Goal: Transaction & Acquisition: Subscribe to service/newsletter

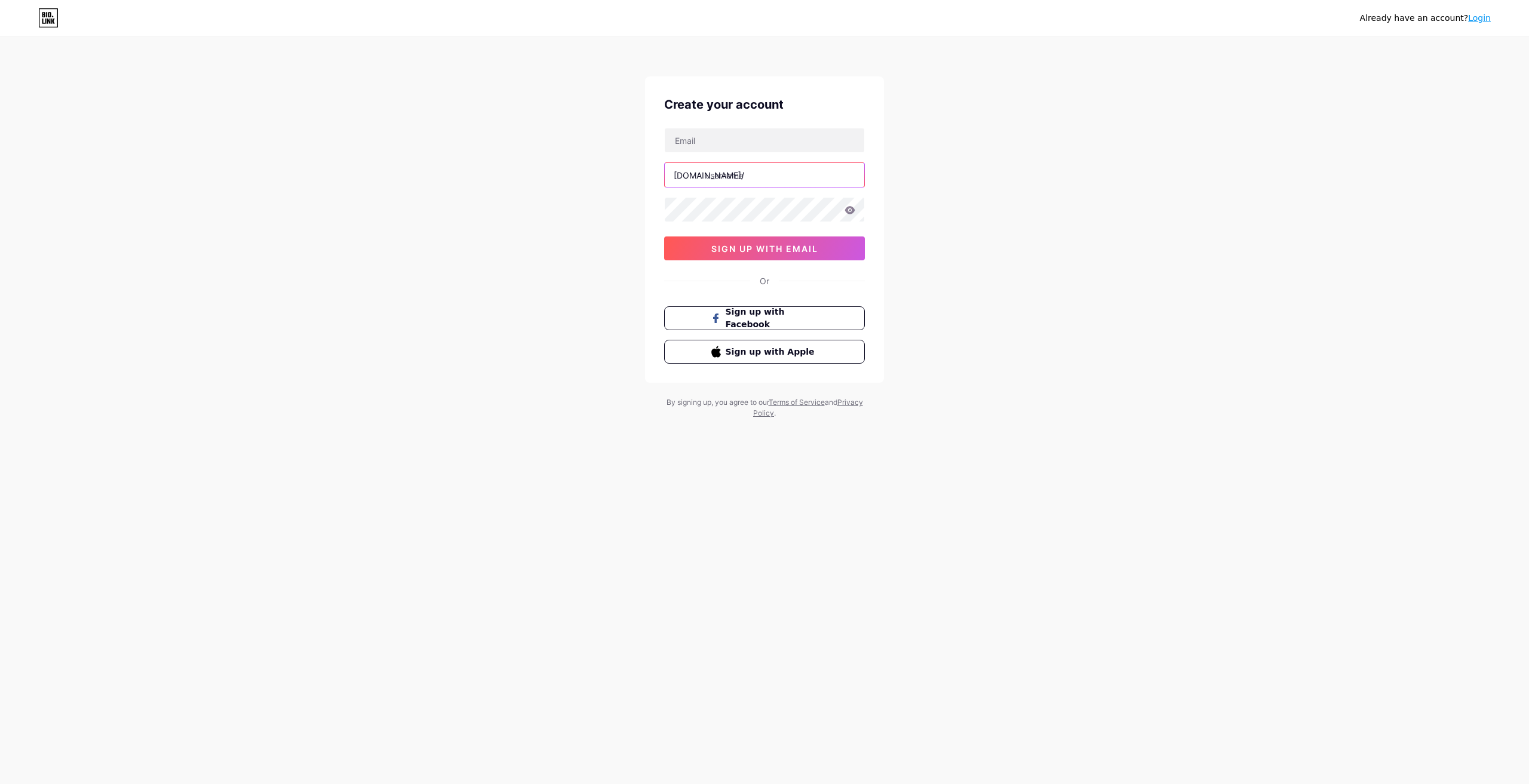
click at [723, 177] on input "text" at bounding box center [764, 175] width 199 height 24
click at [723, 150] on input "text" at bounding box center [764, 140] width 199 height 24
paste input "[EMAIL_ADDRESS][DOMAIN_NAME]"
click at [688, 134] on input "[EMAIL_ADDRESS][DOMAIN_NAME]" at bounding box center [764, 140] width 199 height 24
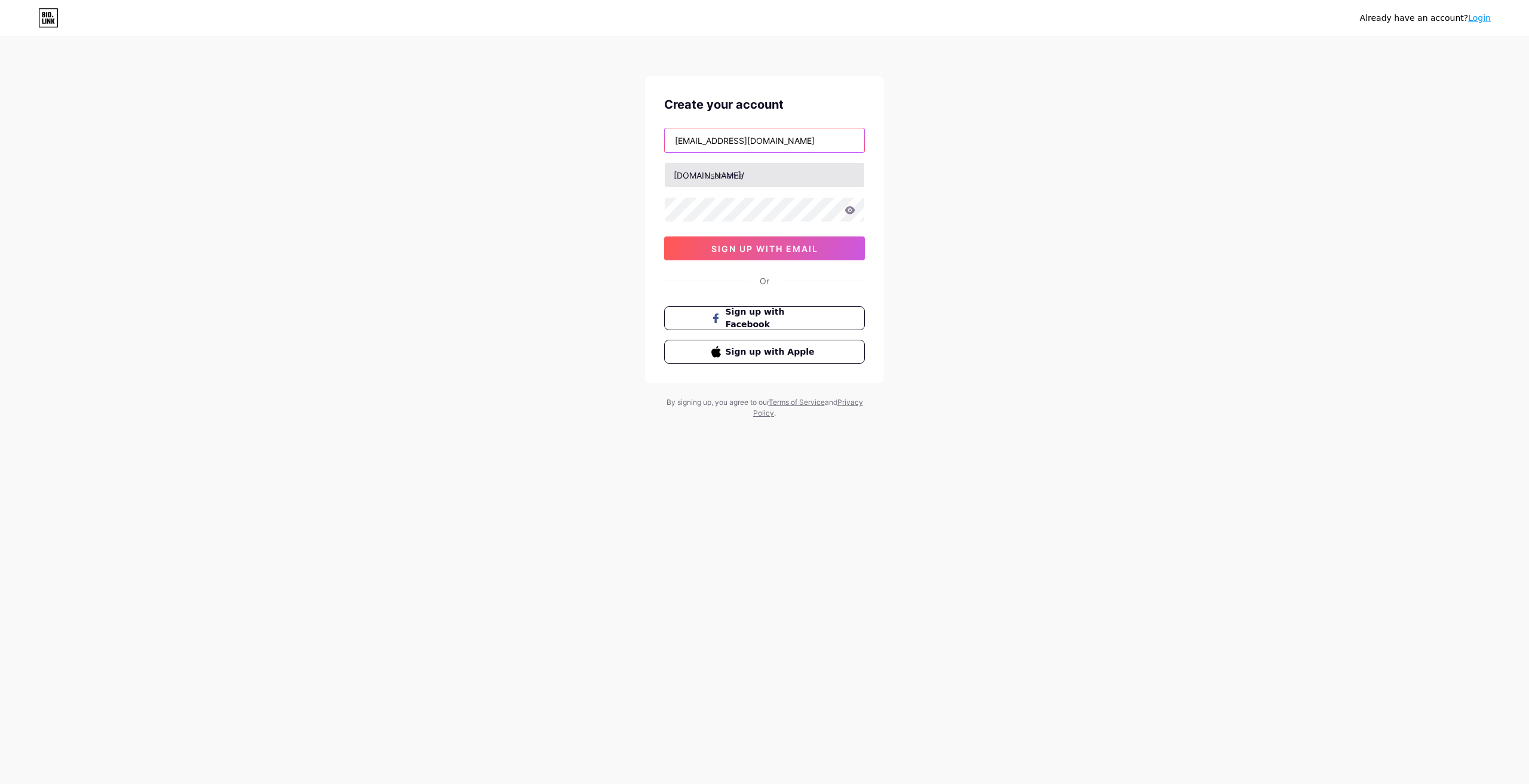
type input "[EMAIL_ADDRESS][DOMAIN_NAME]"
click at [719, 179] on input "text" at bounding box center [764, 175] width 199 height 24
paste input "srsfinancials321"
type input "srsfinancials321"
click at [740, 252] on span "sign up with email" at bounding box center [764, 249] width 107 height 10
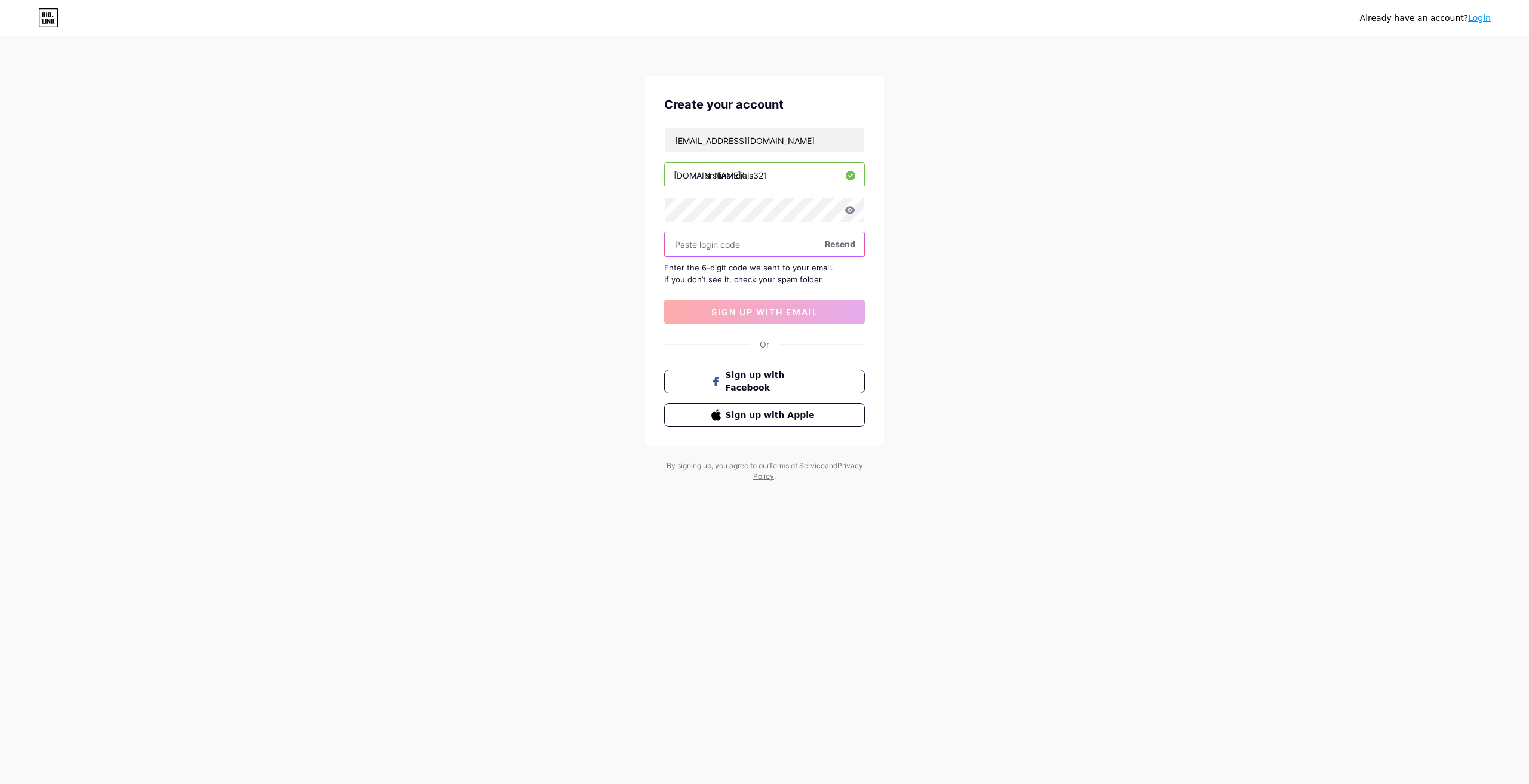
click at [719, 245] on input "text" at bounding box center [764, 244] width 199 height 24
paste input "892334"
type input "892334"
click at [748, 308] on span "sign up with email" at bounding box center [764, 312] width 107 height 10
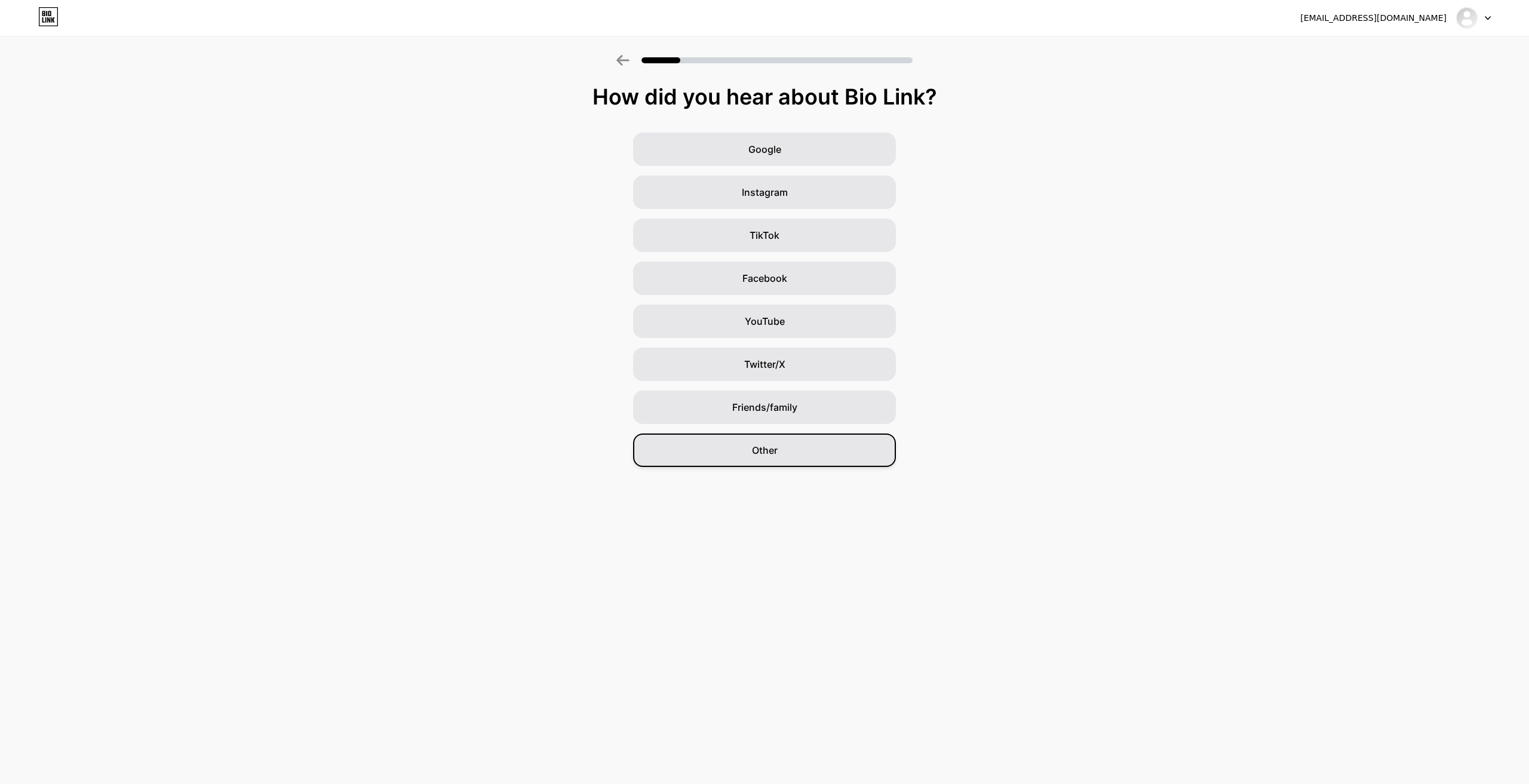
click at [771, 447] on span "Other" at bounding box center [765, 450] width 26 height 15
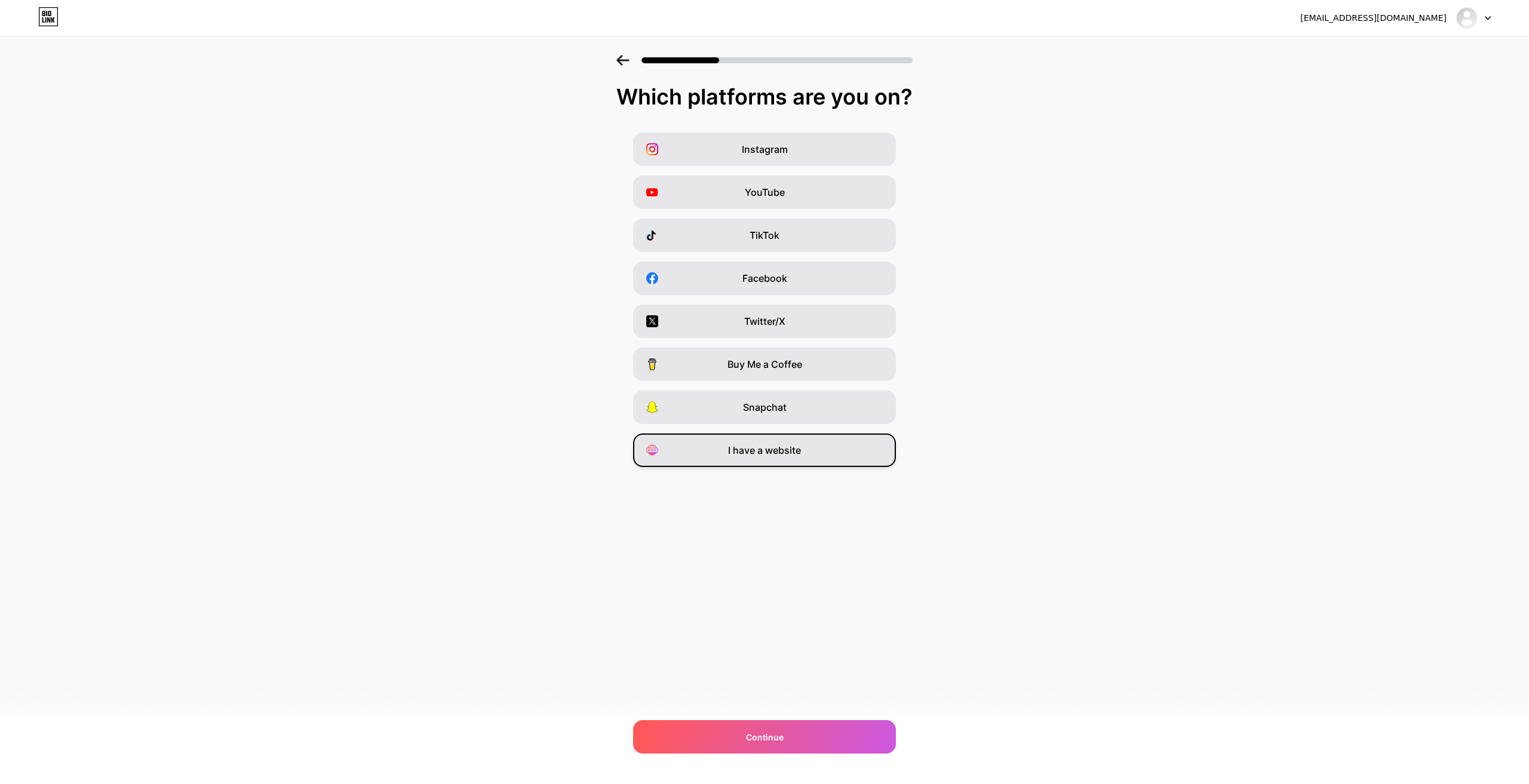
click at [775, 441] on div "I have a website" at bounding box center [765, 450] width 263 height 34
click at [790, 732] on div "Continue" at bounding box center [765, 736] width 263 height 34
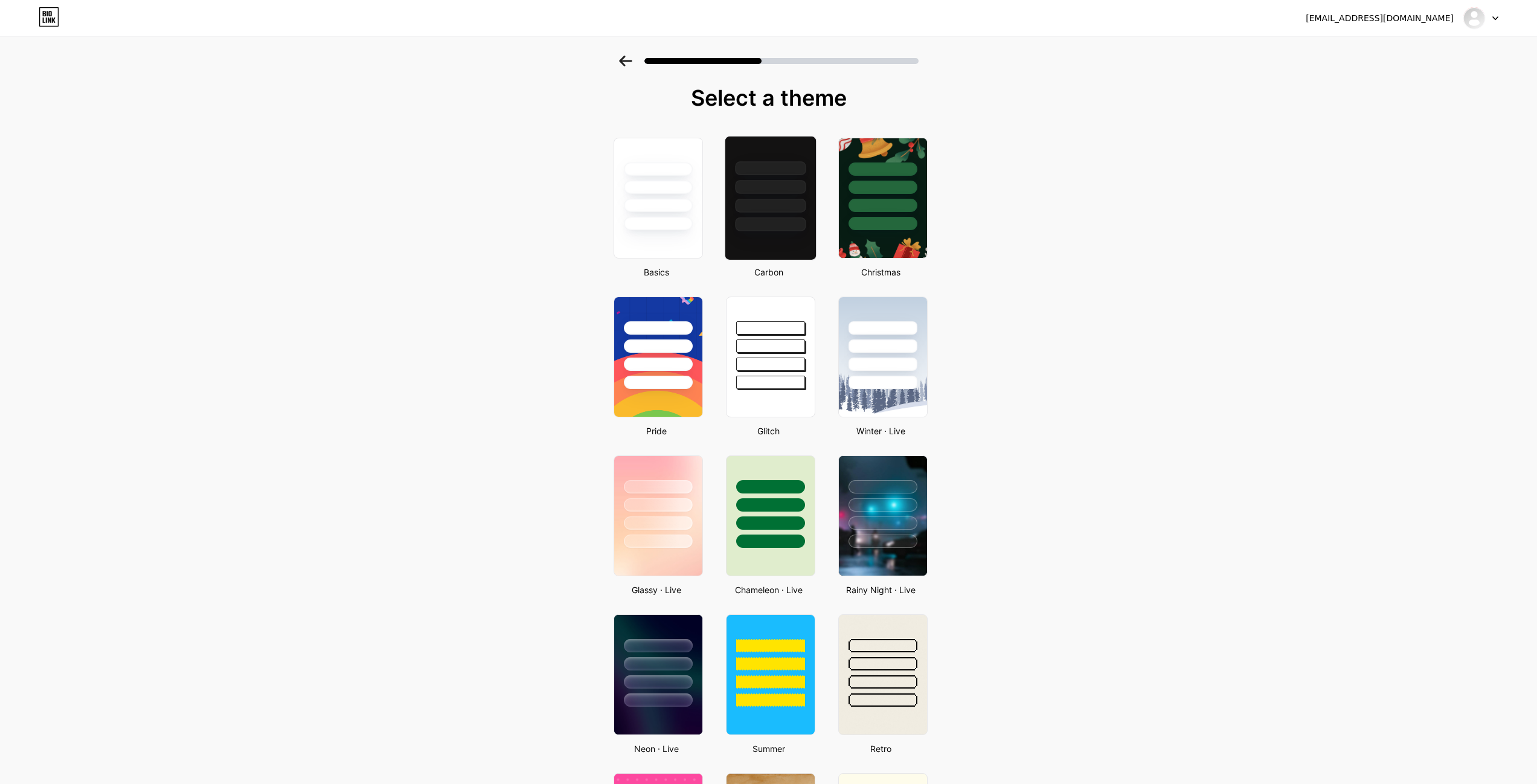
click at [779, 196] on div at bounding box center [770, 184] width 90 height 95
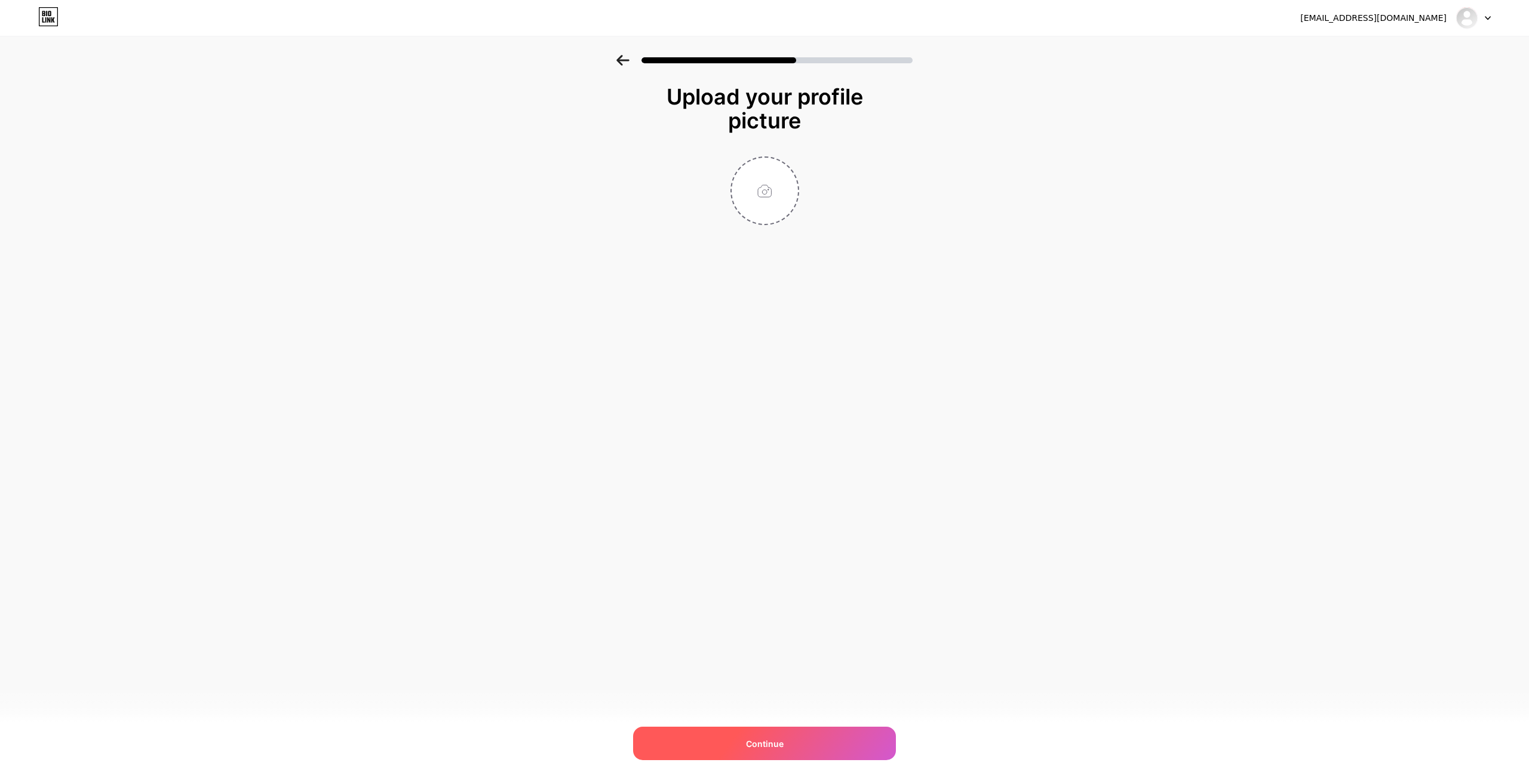
click at [773, 744] on span "Continue" at bounding box center [765, 743] width 38 height 13
click at [765, 177] on input "file" at bounding box center [765, 191] width 66 height 66
click at [751, 212] on input "file" at bounding box center [765, 191] width 66 height 66
type input "C:\fakepath\asasasa.PNG"
click at [773, 755] on div "Continue" at bounding box center [765, 743] width 263 height 34
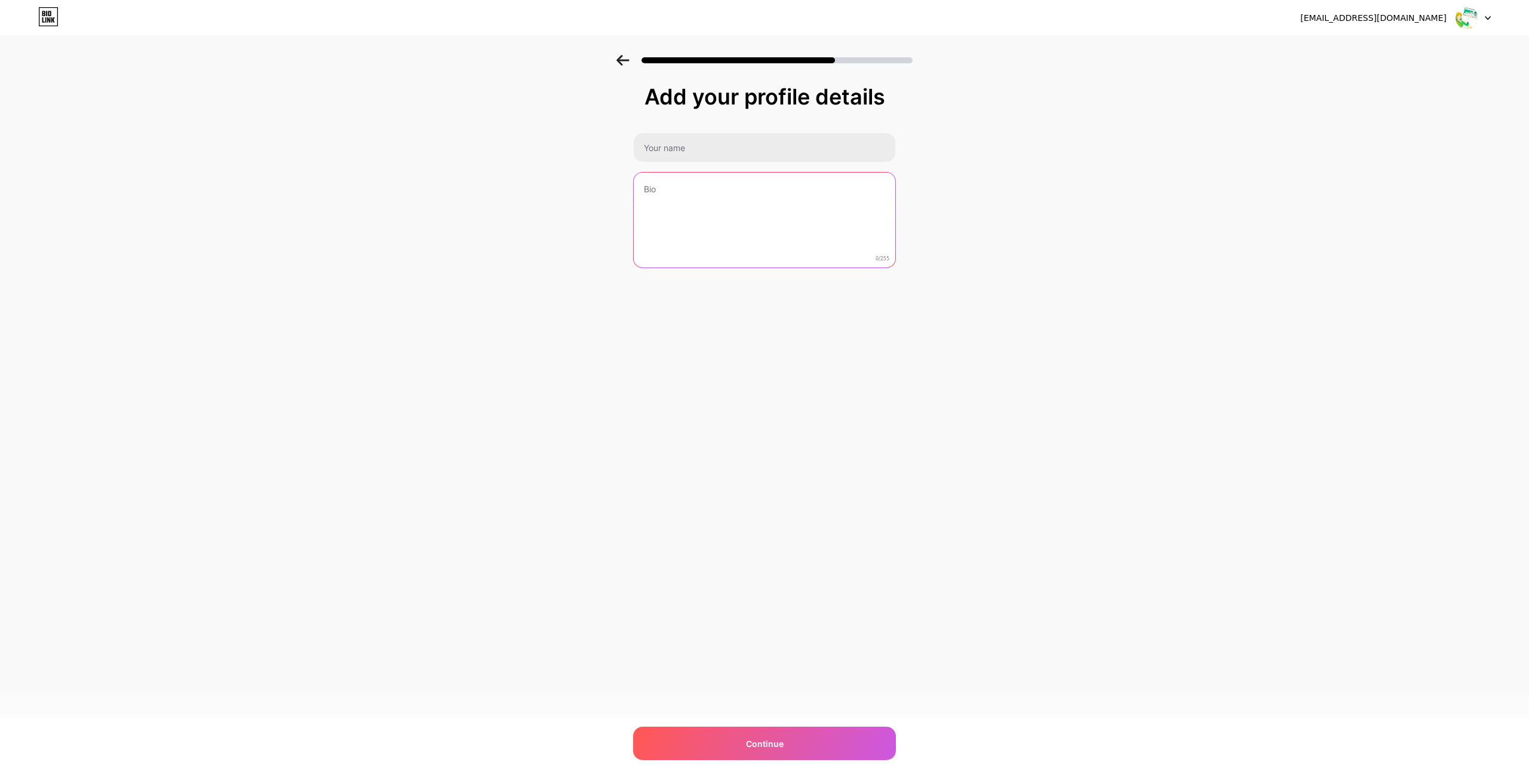
drag, startPoint x: 661, startPoint y: 228, endPoint x: 904, endPoint y: 281, distance: 248.7
click at [661, 227] on textarea at bounding box center [764, 221] width 261 height 96
click at [811, 220] on textarea at bounding box center [764, 221] width 261 height 96
paste textarea "Need real, professional paystubs? You’re in the right place. At SRS Financials,…"
type textarea "Need real, professional paystubs? You’re in the right place. At SRS Financials,…"
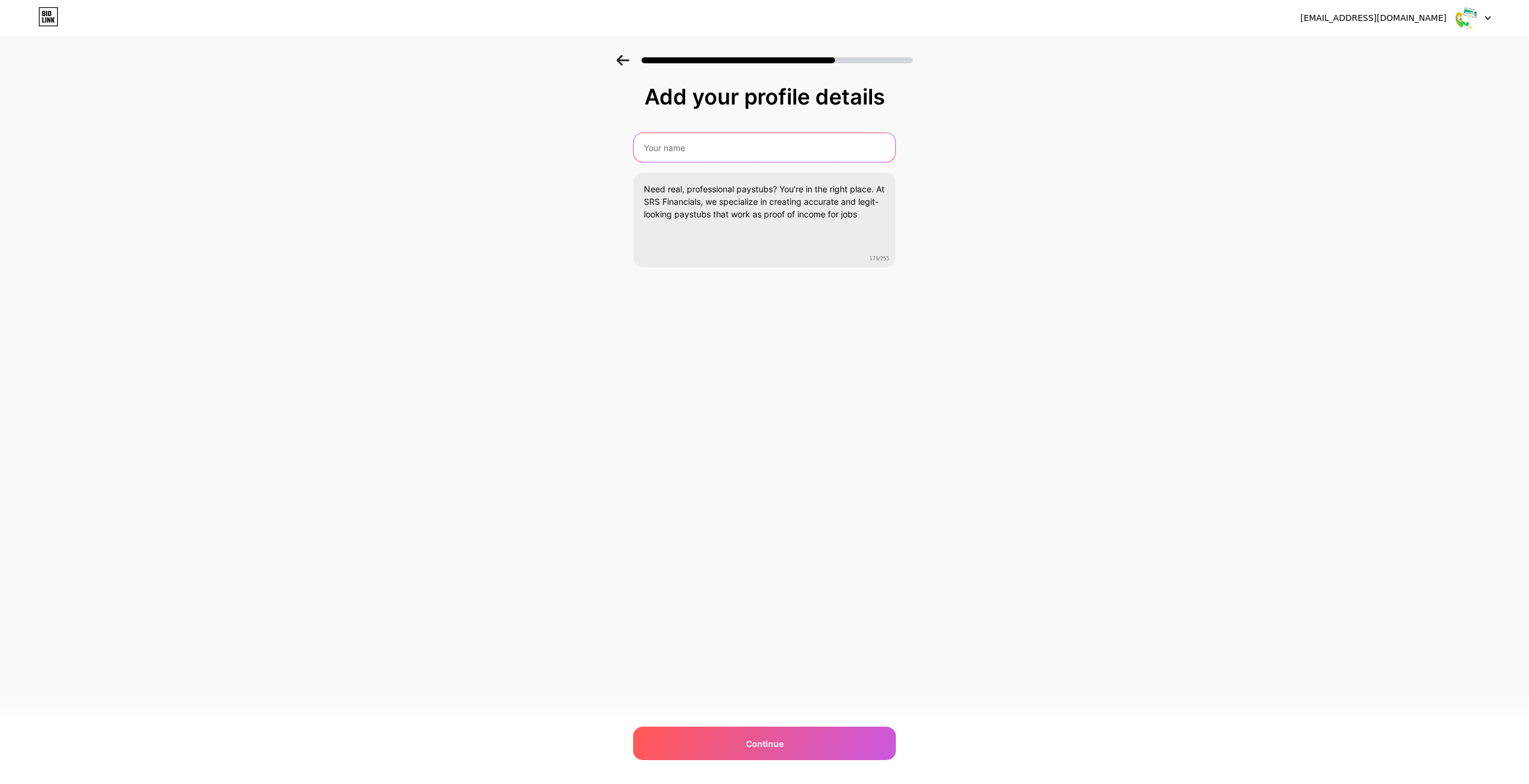
click at [735, 148] on input "text" at bounding box center [764, 147] width 261 height 29
paste input "SRS financials"
type input "SRS financials"
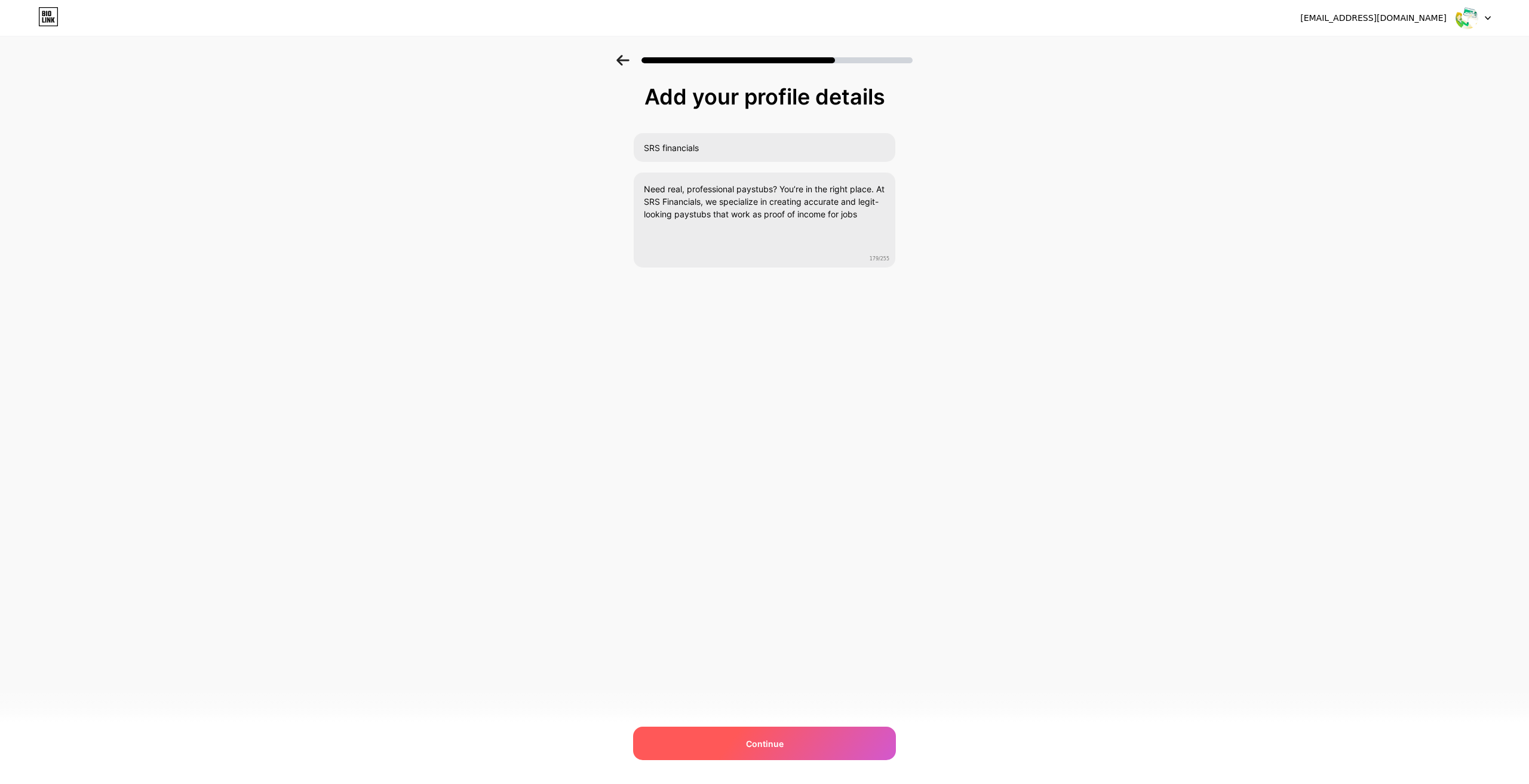
click at [784, 735] on div "Continue" at bounding box center [765, 743] width 263 height 34
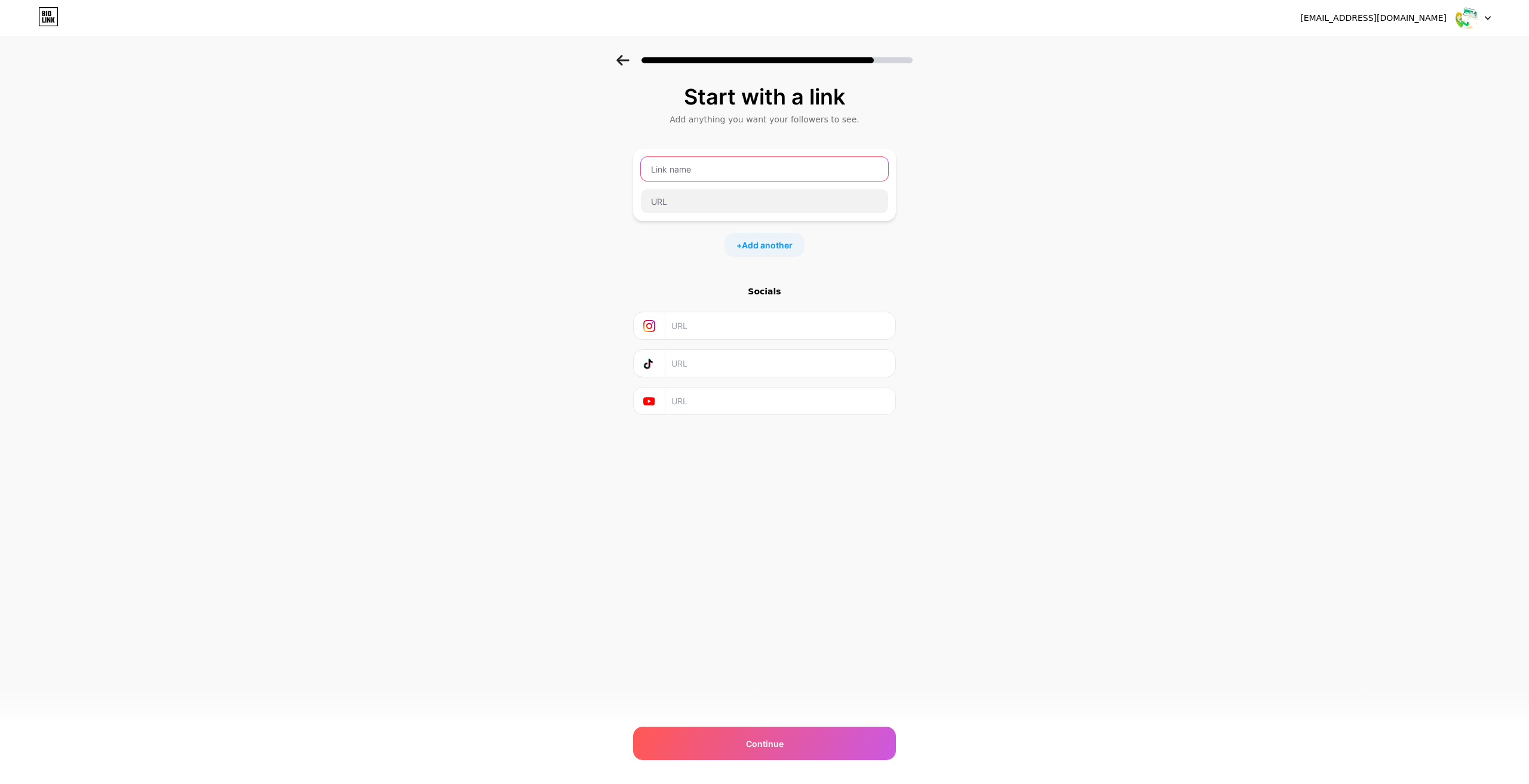
click at [675, 170] on input "text" at bounding box center [765, 169] width 247 height 24
click at [695, 164] on input "text" at bounding box center [765, 169] width 247 height 24
paste input "SRS financials"
type input "SRS financials"
drag, startPoint x: 675, startPoint y: 198, endPoint x: 1058, endPoint y: 259, distance: 387.8
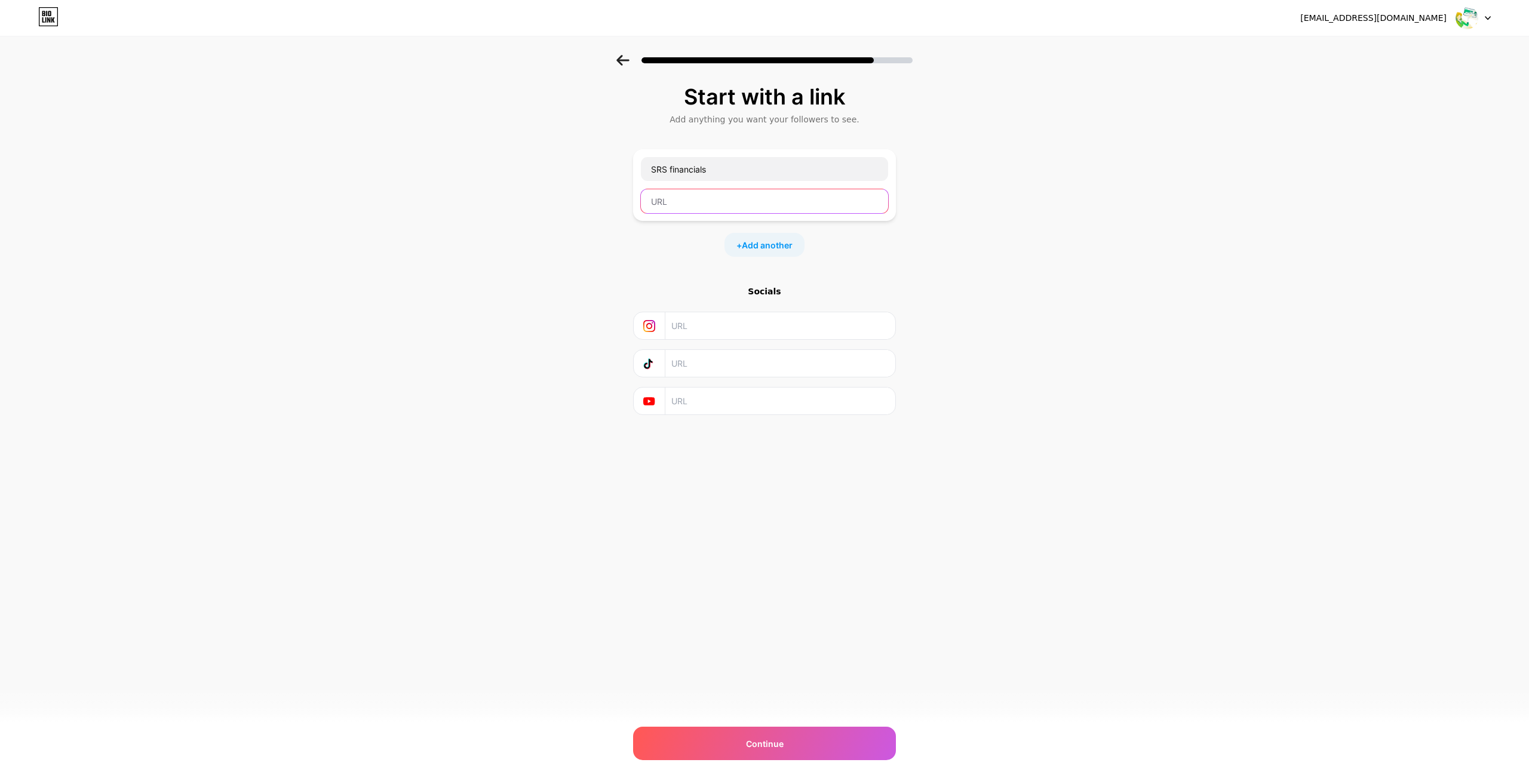
click at [675, 198] on input "text" at bounding box center [765, 201] width 247 height 24
click at [707, 203] on input "text" at bounding box center [765, 201] width 247 height 24
paste input "[URL][DOMAIN_NAME]"
type input "[URL][DOMAIN_NAME]"
click at [759, 251] on span "Add another" at bounding box center [767, 245] width 51 height 13
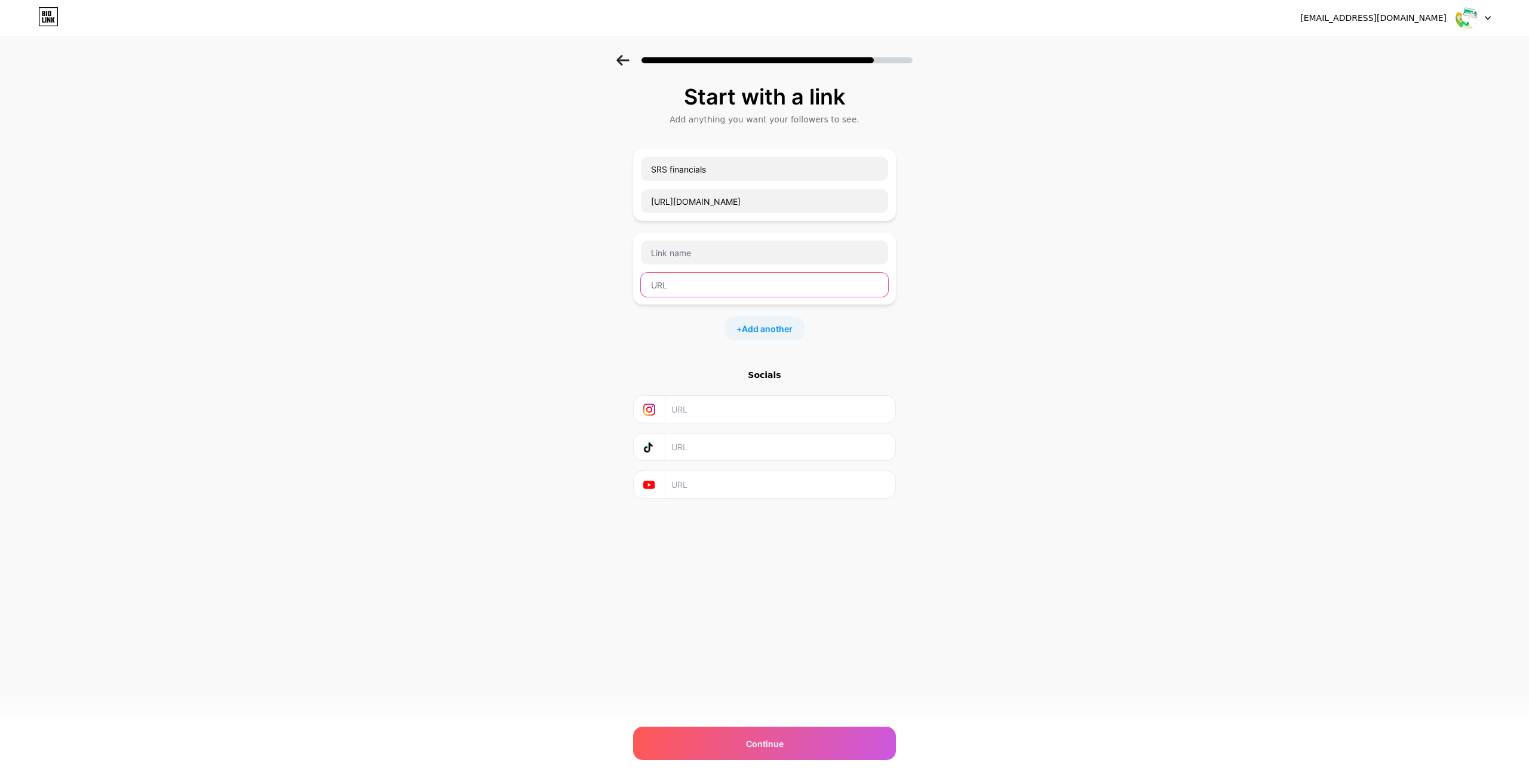
click at [680, 274] on input "text" at bounding box center [765, 284] width 247 height 24
paste input "[URL][DOMAIN_NAME]"
click at [694, 286] on input "[URL][DOMAIN_NAME]" at bounding box center [765, 284] width 247 height 24
type input "[URL][DOMAIN_NAME]"
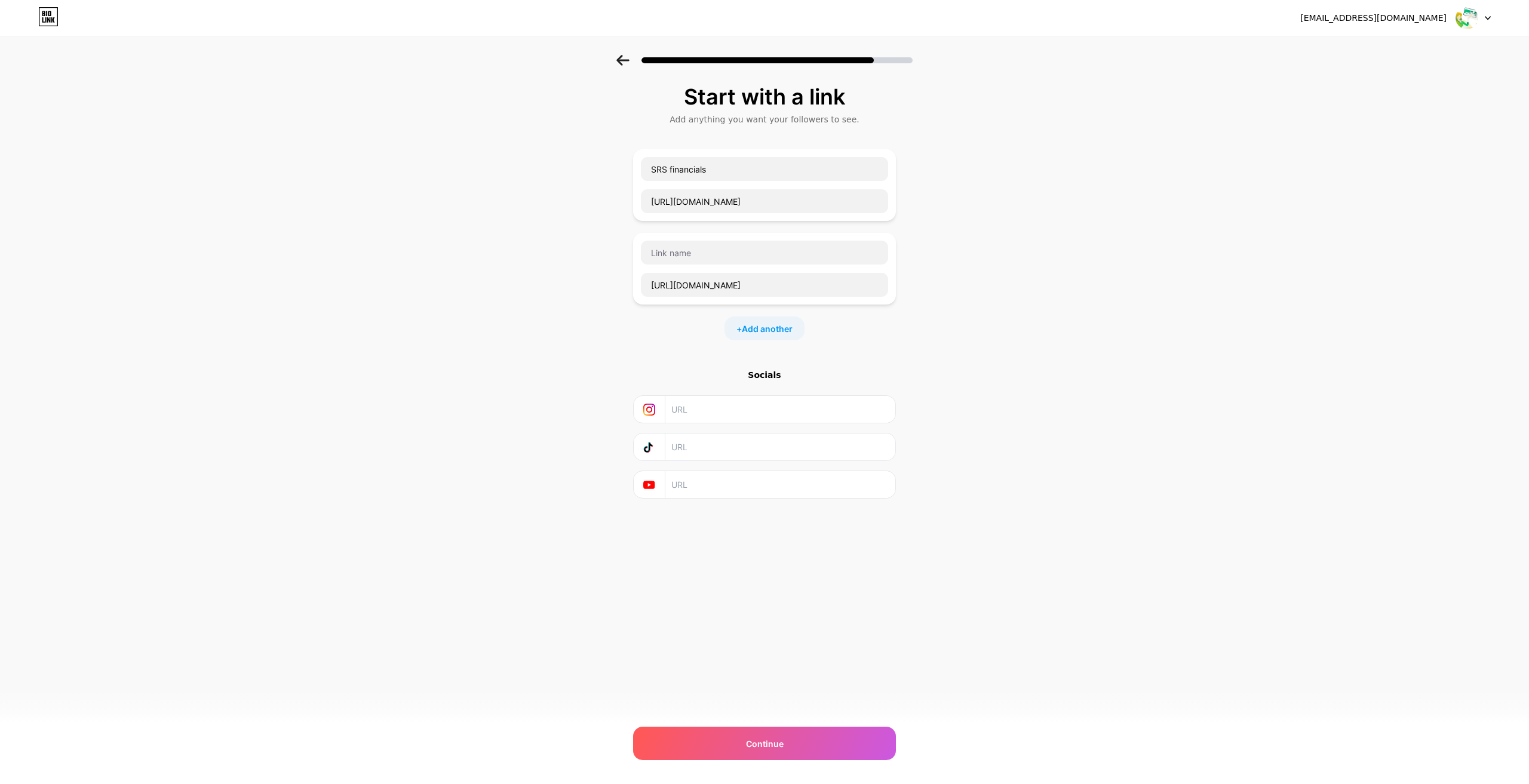
click at [683, 265] on div "[URL][DOMAIN_NAME]" at bounding box center [764, 268] width 248 height 57
click at [675, 254] on input "text" at bounding box center [765, 252] width 247 height 24
paste input "magic"
type input "magic"
click at [762, 327] on span "Add another" at bounding box center [767, 328] width 51 height 13
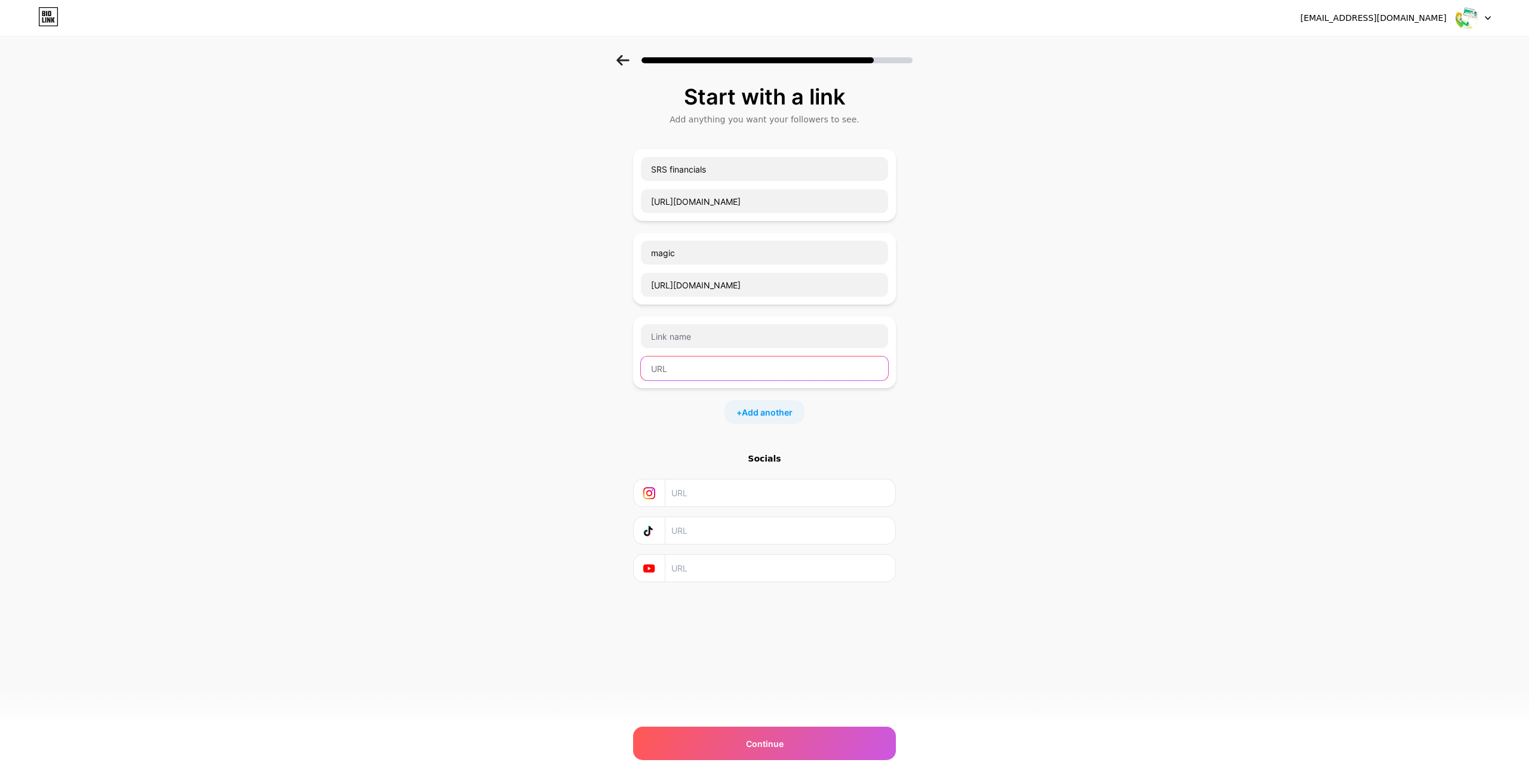
click at [682, 365] on input "text" at bounding box center [765, 368] width 247 height 24
paste input "[URL][DOMAIN_NAME]"
click at [711, 370] on input "[URL][DOMAIN_NAME]" at bounding box center [765, 368] width 247 height 24
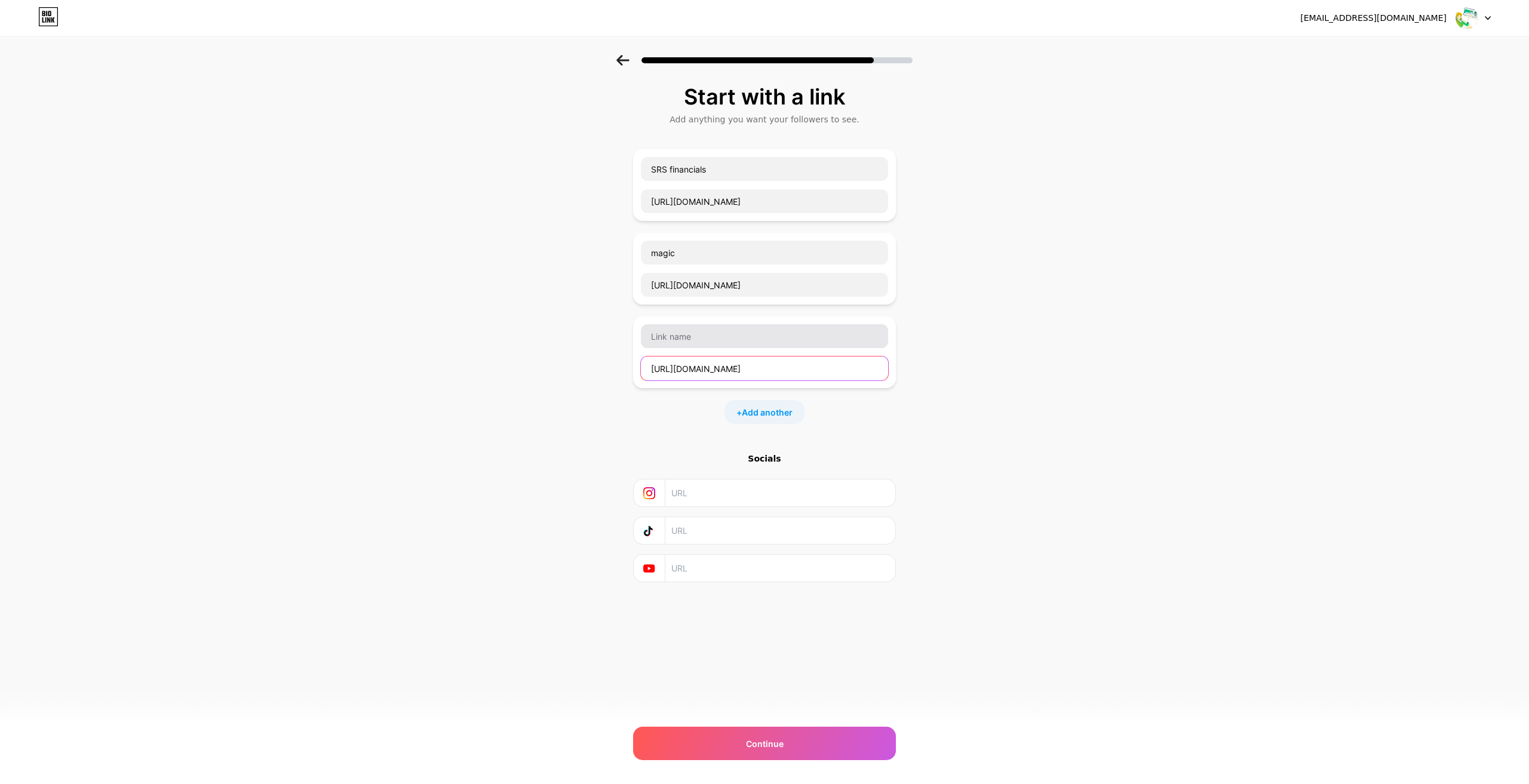
type input "[URL][DOMAIN_NAME]"
click at [683, 342] on input "text" at bounding box center [765, 336] width 247 height 24
paste input "thecodingcolosseum"
type input "thecodingcolosseum"
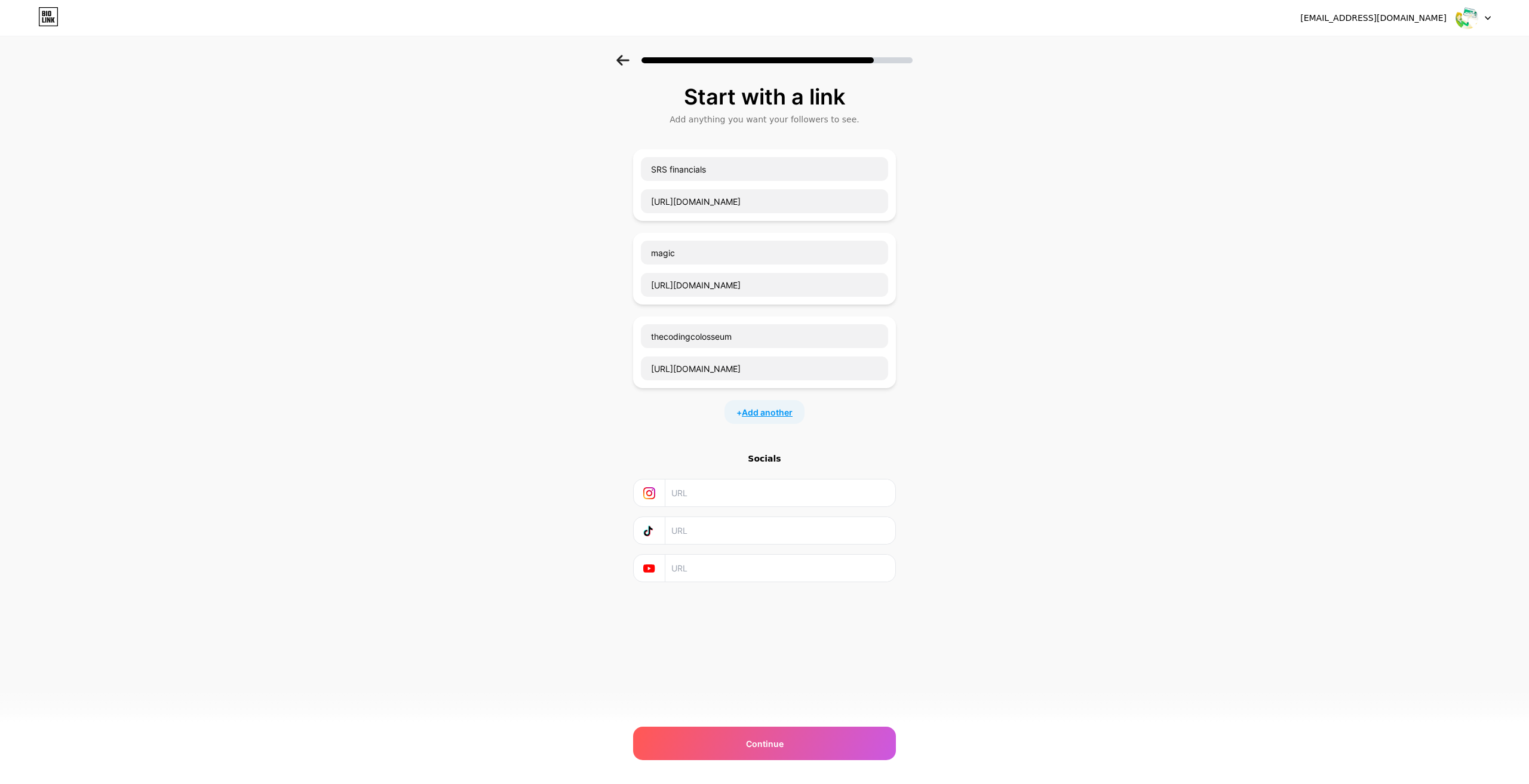
click at [777, 407] on span "Add another" at bounding box center [767, 412] width 51 height 13
drag, startPoint x: 689, startPoint y: 442, endPoint x: 686, endPoint y: 449, distance: 7.6
click at [689, 443] on input "text" at bounding box center [765, 452] width 247 height 24
paste input "[URL][DOMAIN_NAME]"
click at [714, 449] on input "[URL][DOMAIN_NAME]" at bounding box center [765, 452] width 247 height 24
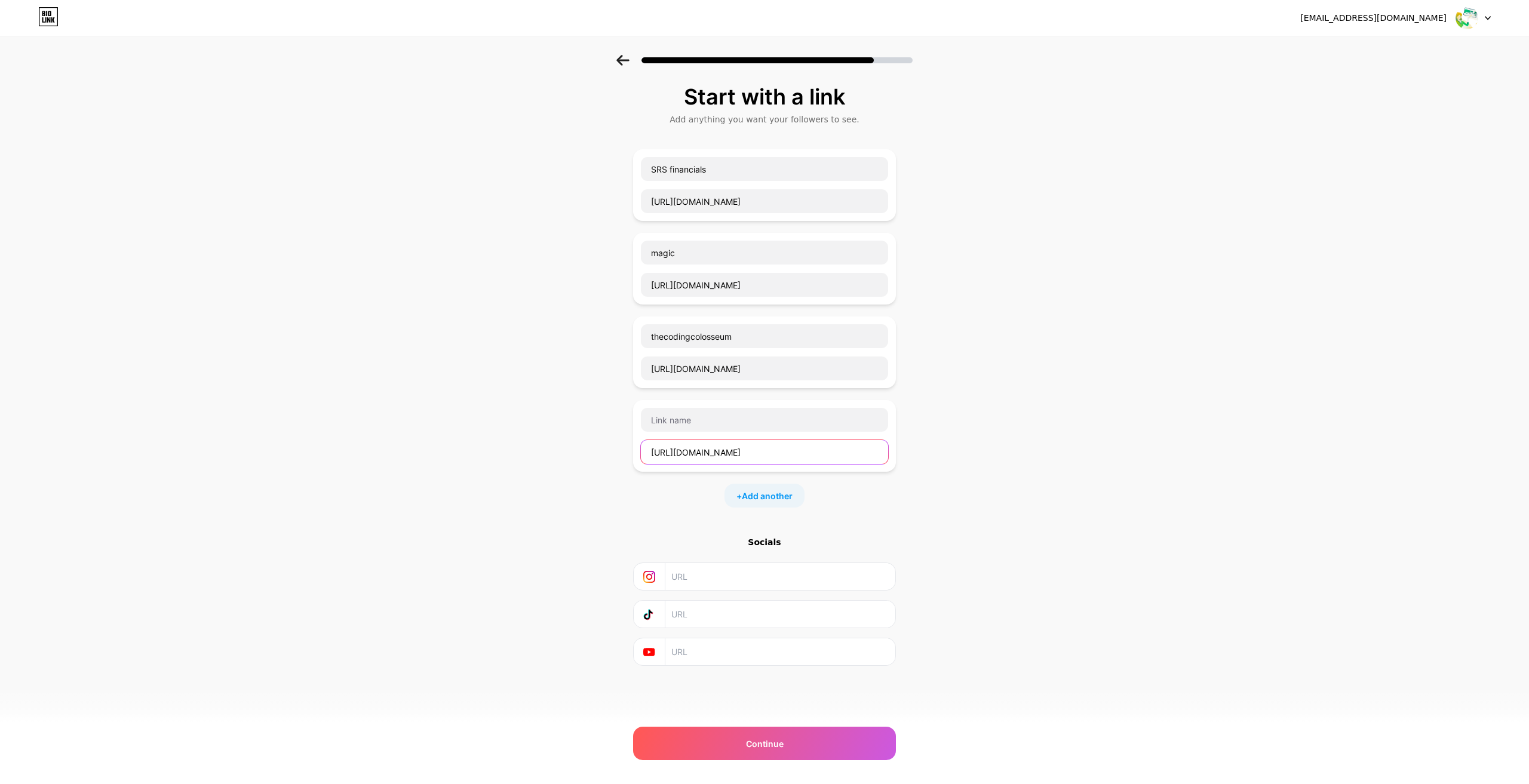
click at [714, 449] on input "[URL][DOMAIN_NAME]" at bounding box center [765, 452] width 247 height 24
type input "[URL][DOMAIN_NAME]"
click at [678, 421] on input "text" at bounding box center [765, 419] width 247 height 24
paste input "healingxchange"
type input "healingxchange"
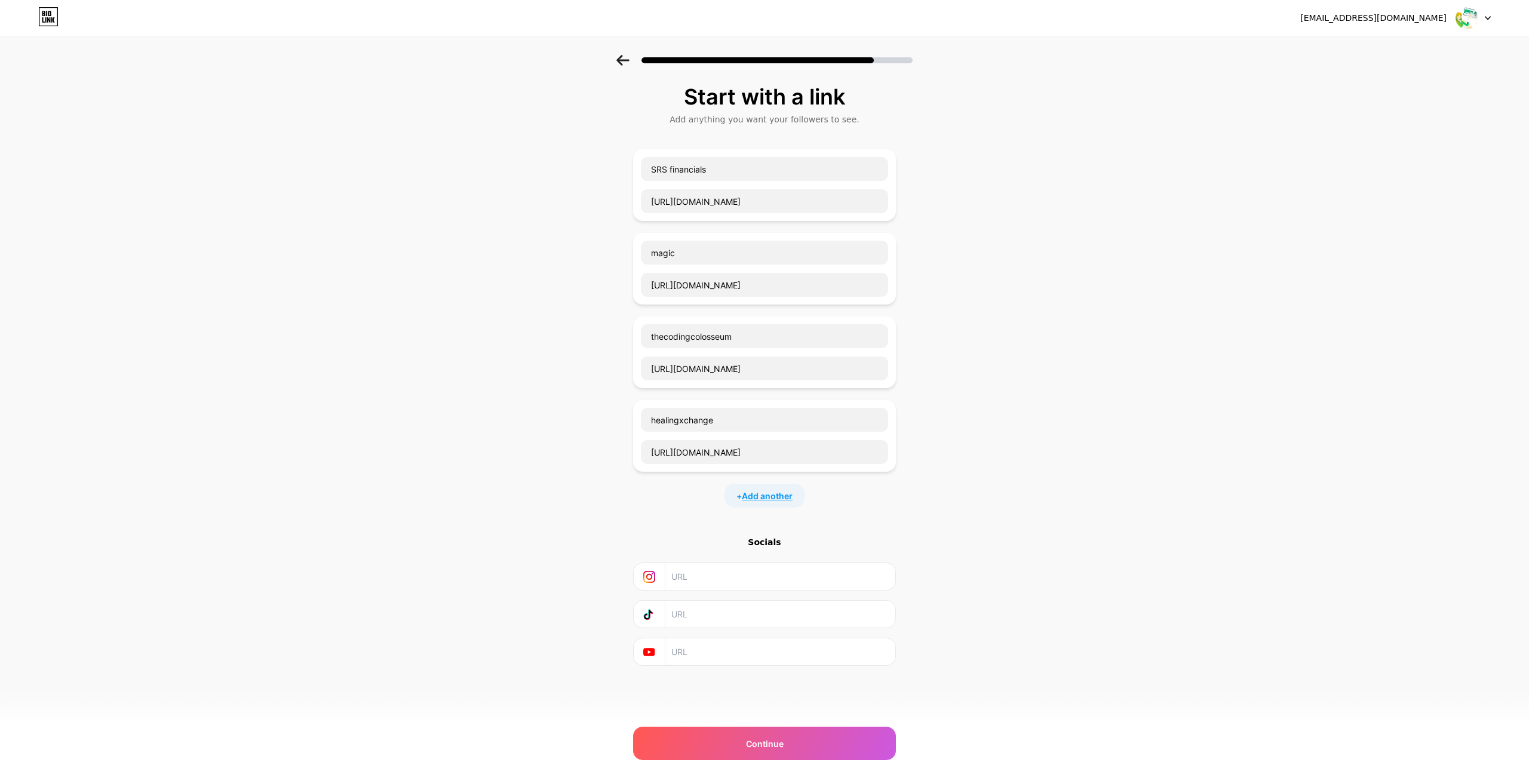
click at [773, 498] on span "Add another" at bounding box center [767, 496] width 51 height 13
click at [668, 540] on input "text" at bounding box center [761, 535] width 247 height 24
paste input "[URL][DOMAIN_NAME]"
click at [691, 538] on input "[URL][DOMAIN_NAME]" at bounding box center [761, 535] width 247 height 24
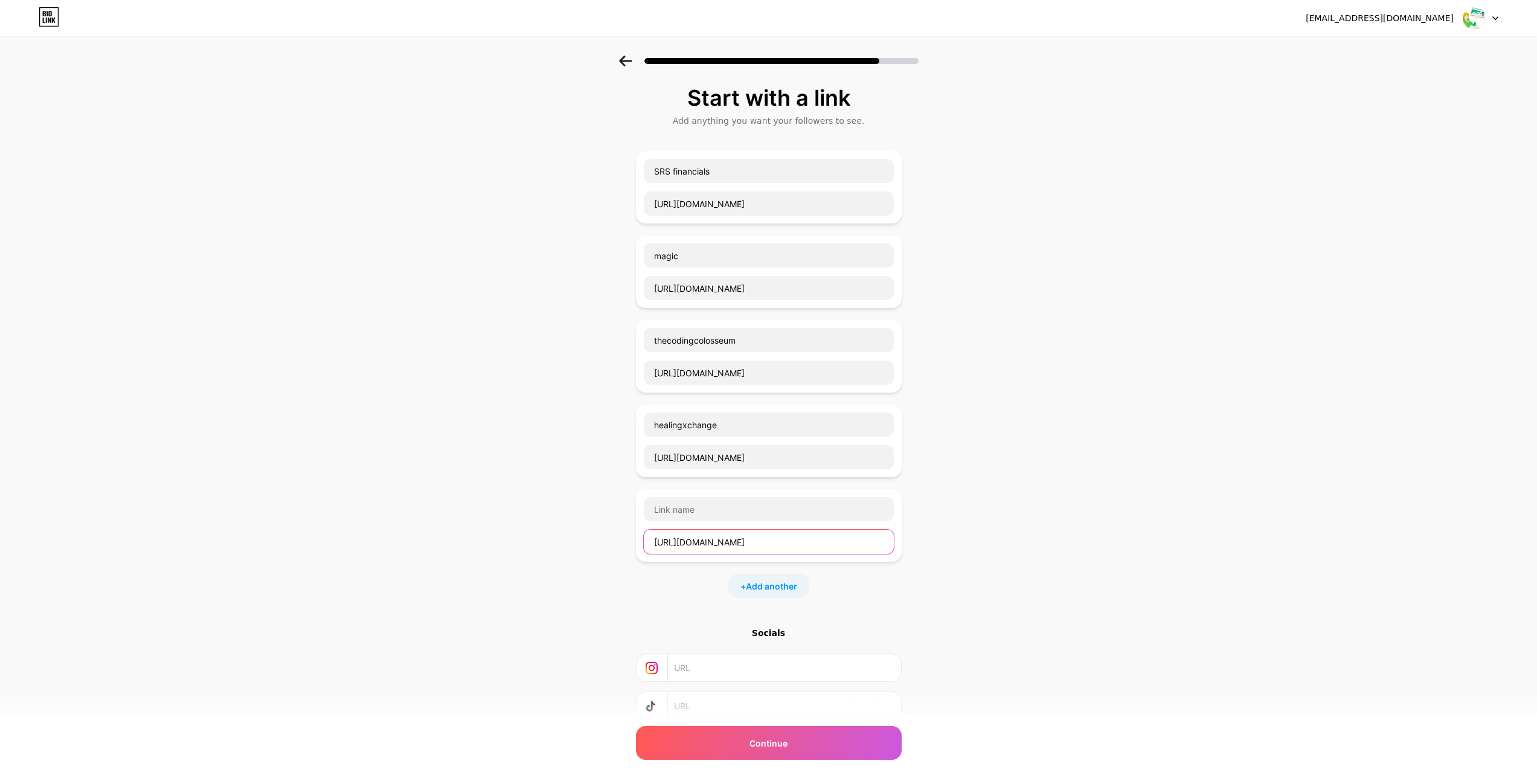
click at [699, 544] on input "[URL][DOMAIN_NAME]" at bounding box center [769, 542] width 250 height 24
type input "[URL][DOMAIN_NAME]"
click at [682, 503] on input "text" at bounding box center [769, 509] width 250 height 24
paste input "xtremepape"
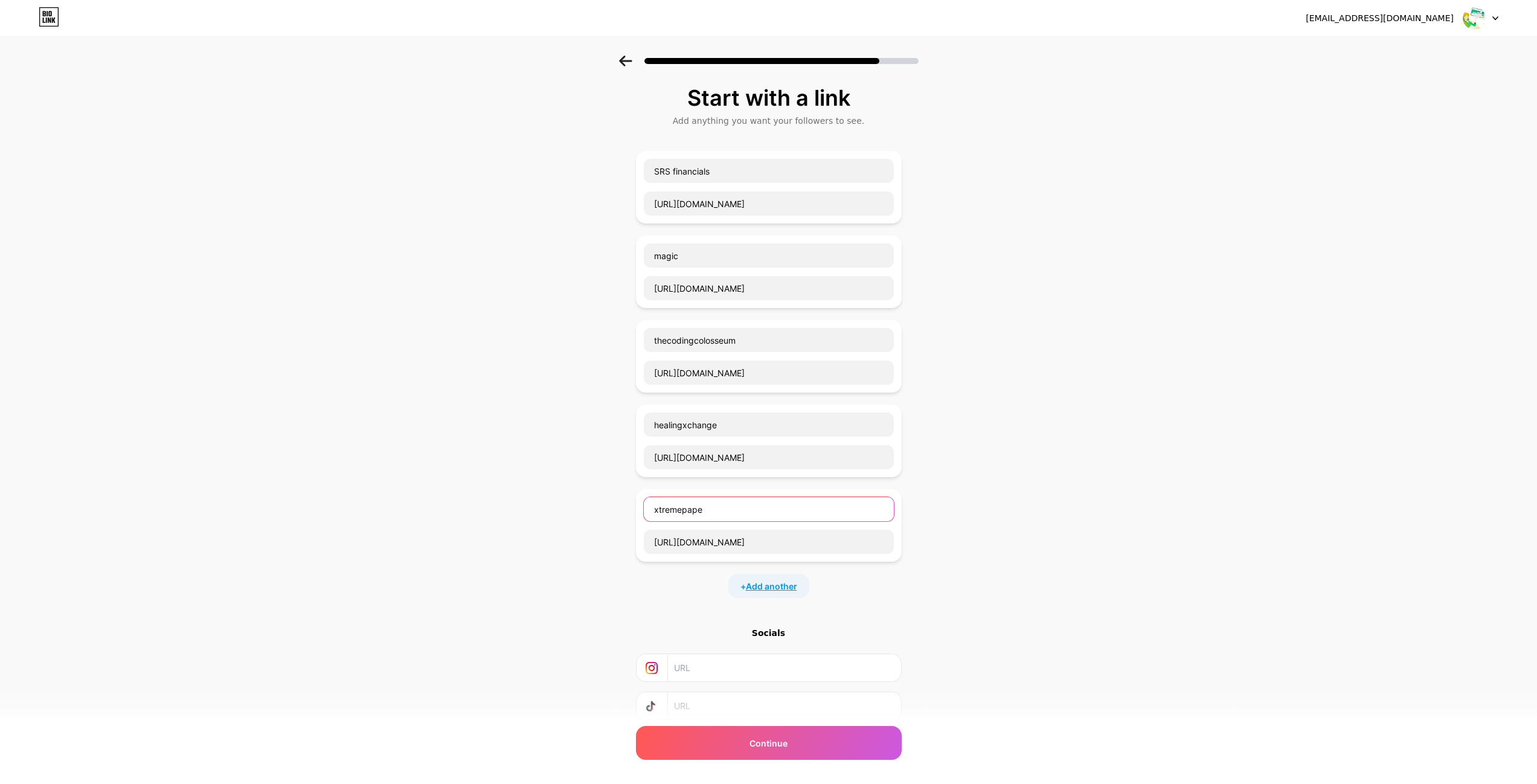
type input "xtremepape"
click at [780, 586] on span "Add another" at bounding box center [771, 586] width 52 height 13
click at [686, 620] on input "text" at bounding box center [769, 626] width 250 height 24
paste input "[URL][DOMAIN_NAME]"
click at [702, 627] on input "[URL][DOMAIN_NAME]" at bounding box center [769, 626] width 250 height 24
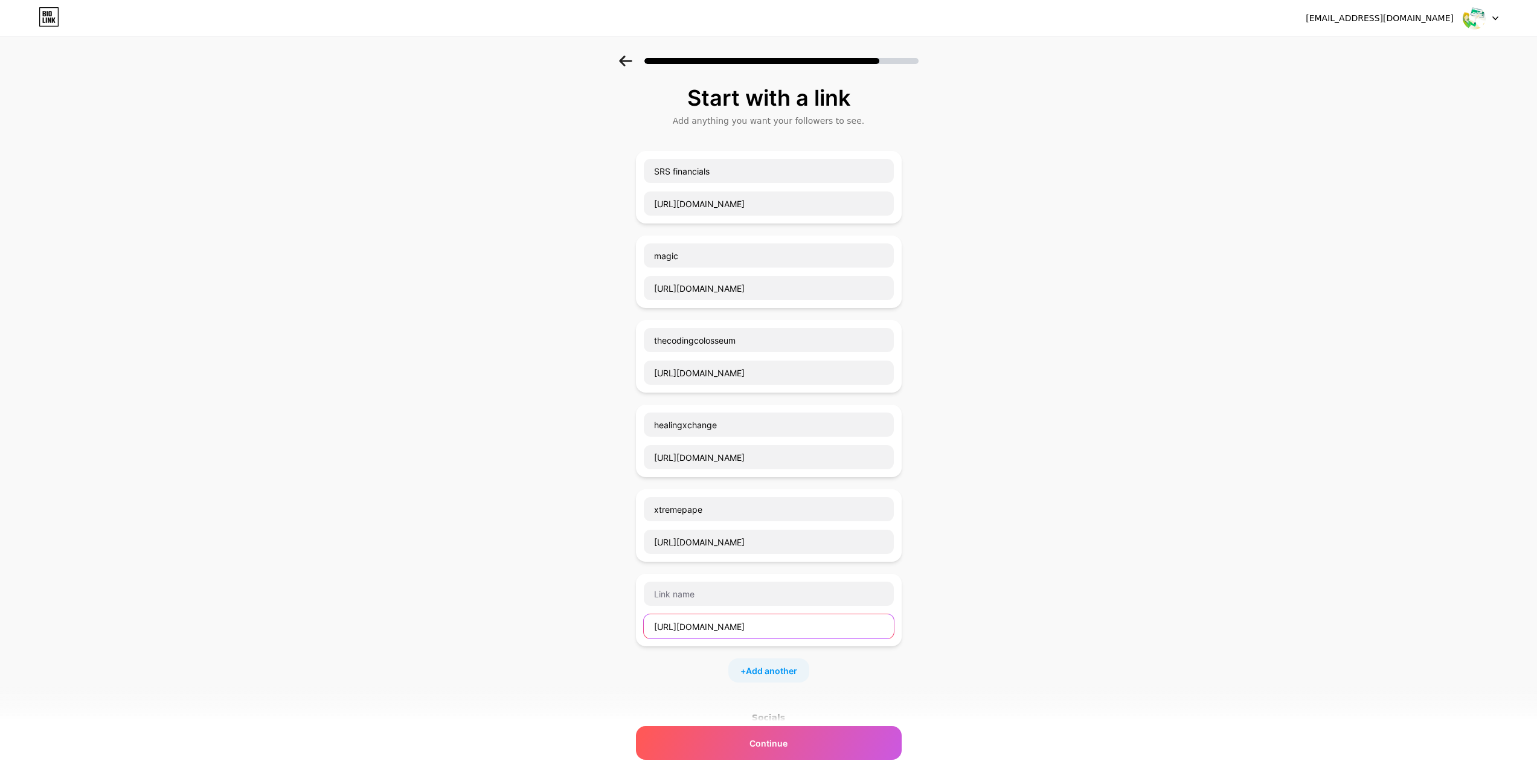
click at [702, 627] on input "[URL][DOMAIN_NAME]" at bounding box center [769, 626] width 250 height 24
type input "[URL][DOMAIN_NAME]"
click at [696, 589] on input "text" at bounding box center [769, 594] width 250 height 24
paste input "findaspring"
type input "findaspring"
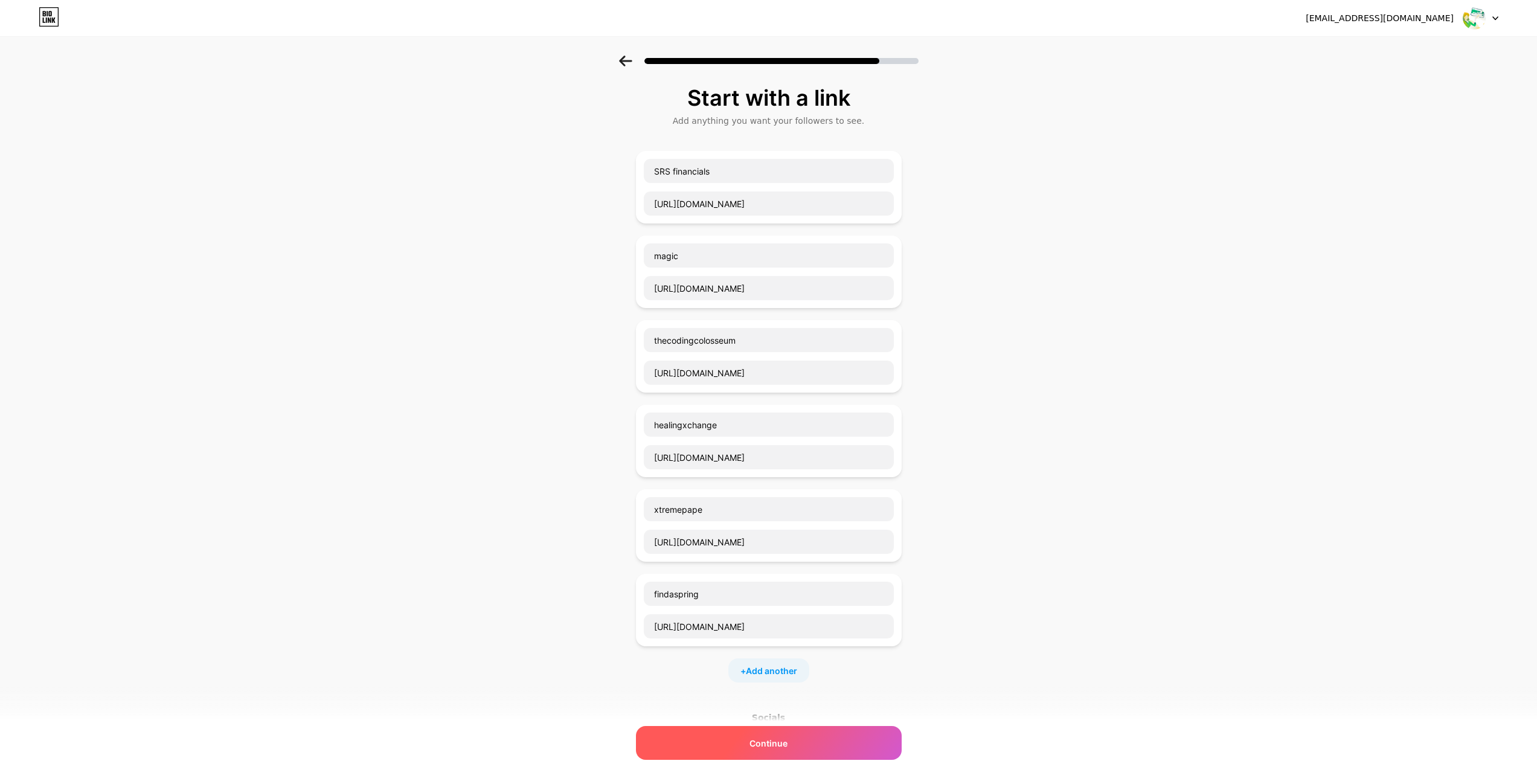
click at [788, 744] on span "Continue" at bounding box center [768, 743] width 38 height 13
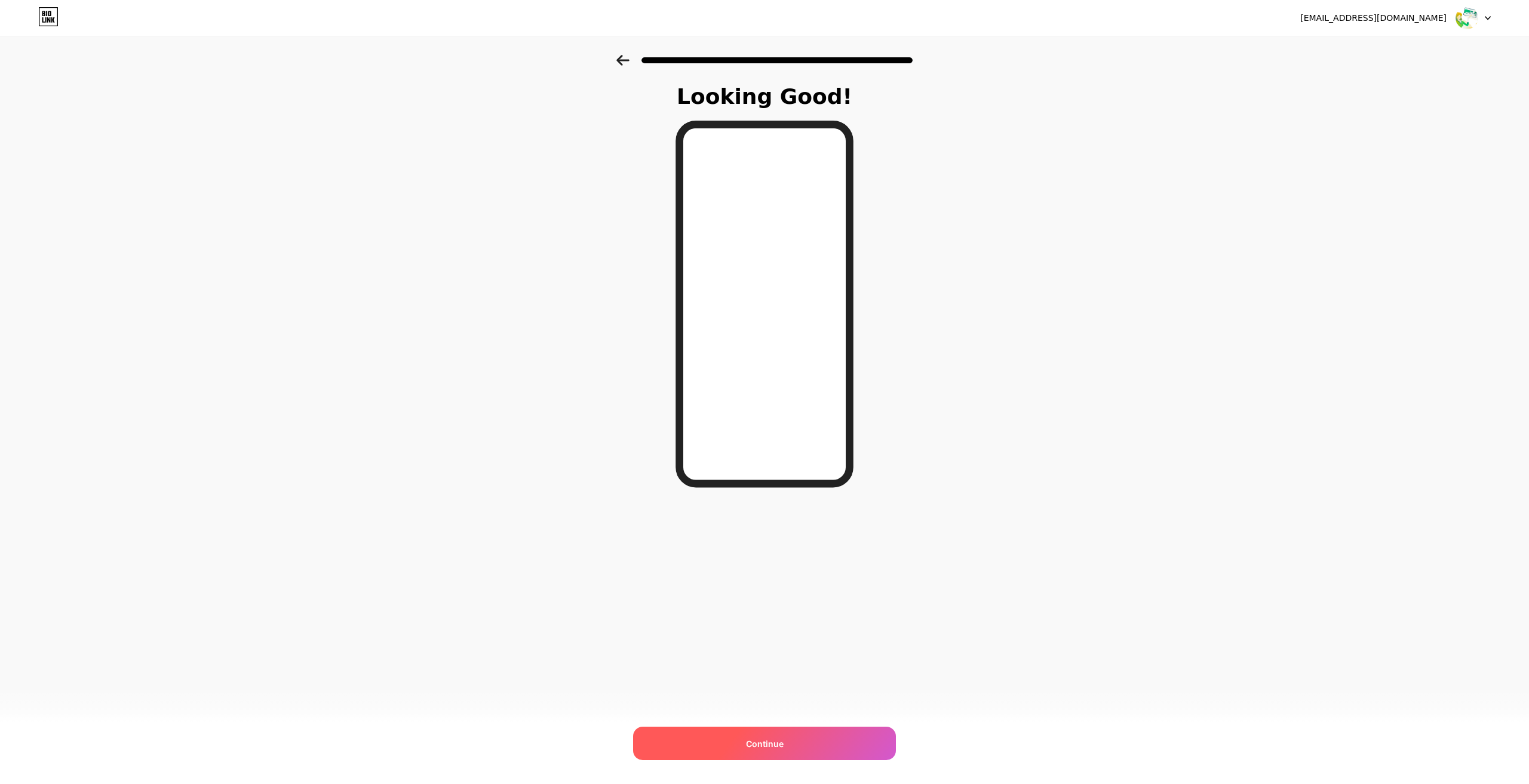
click at [759, 740] on span "Continue" at bounding box center [765, 743] width 38 height 13
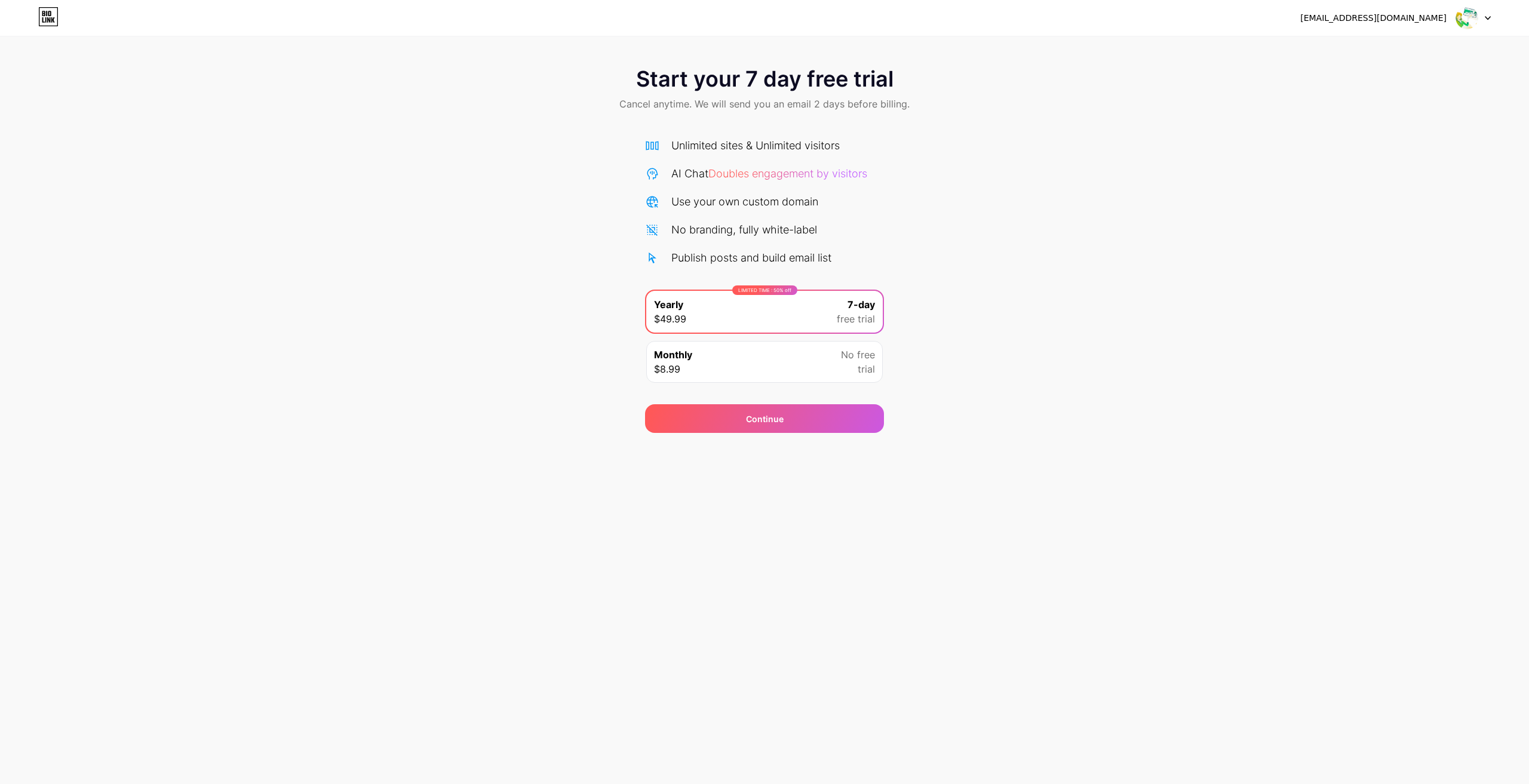
click at [1442, 20] on div "[EMAIL_ADDRESS][DOMAIN_NAME]" at bounding box center [1373, 18] width 146 height 13
click at [1484, 21] on div at bounding box center [1474, 17] width 35 height 22
click at [1117, 143] on div "Start your 7 day free trial Cancel anytime. We will send you an email 2 days be…" at bounding box center [764, 244] width 1529 height 378
click at [716, 346] on div "Monthly $8.99 No free trial" at bounding box center [764, 362] width 236 height 42
click at [728, 420] on div "Continue" at bounding box center [765, 418] width 239 height 29
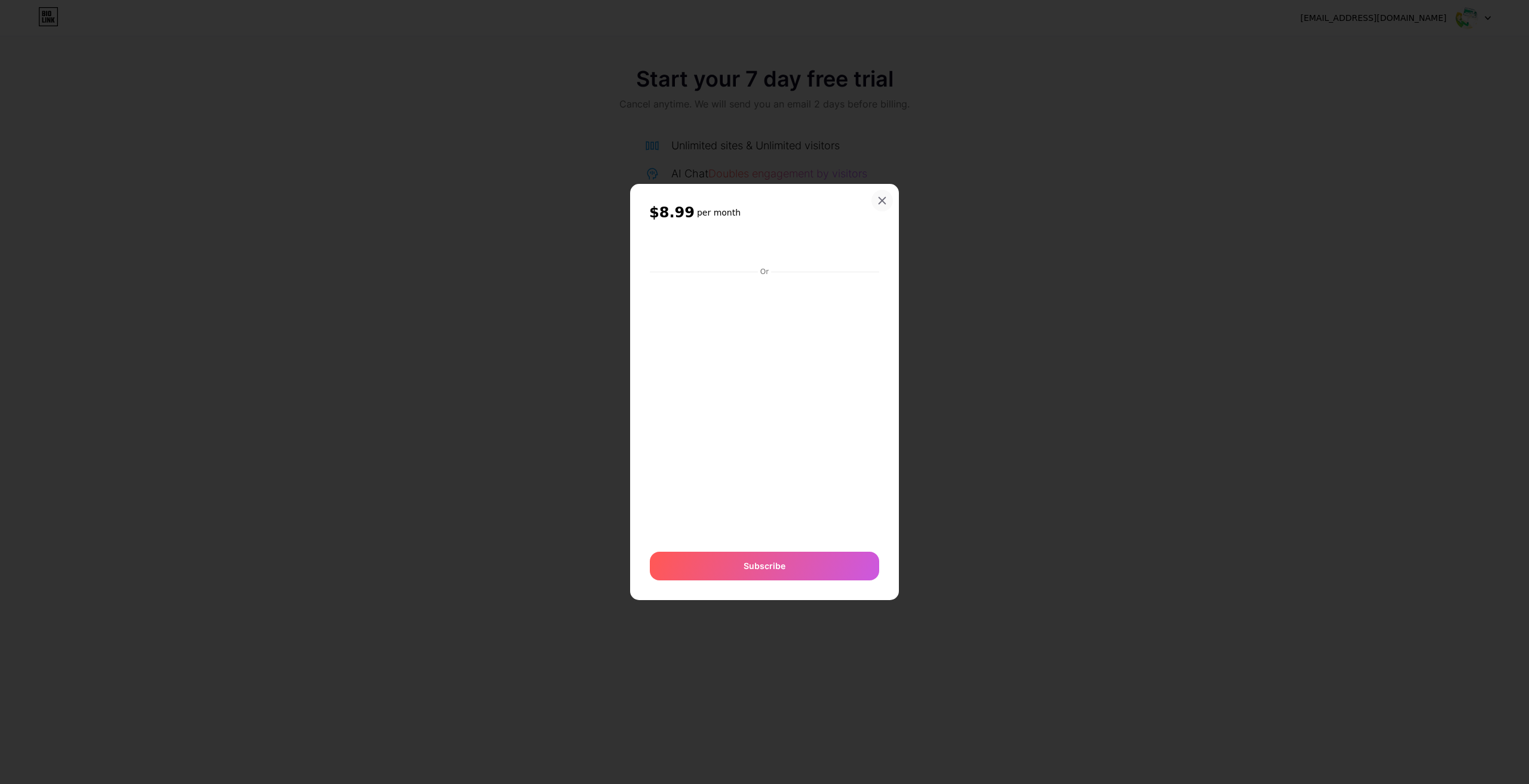
click at [881, 196] on icon at bounding box center [882, 201] width 10 height 10
